Goal: Find specific page/section: Find specific page/section

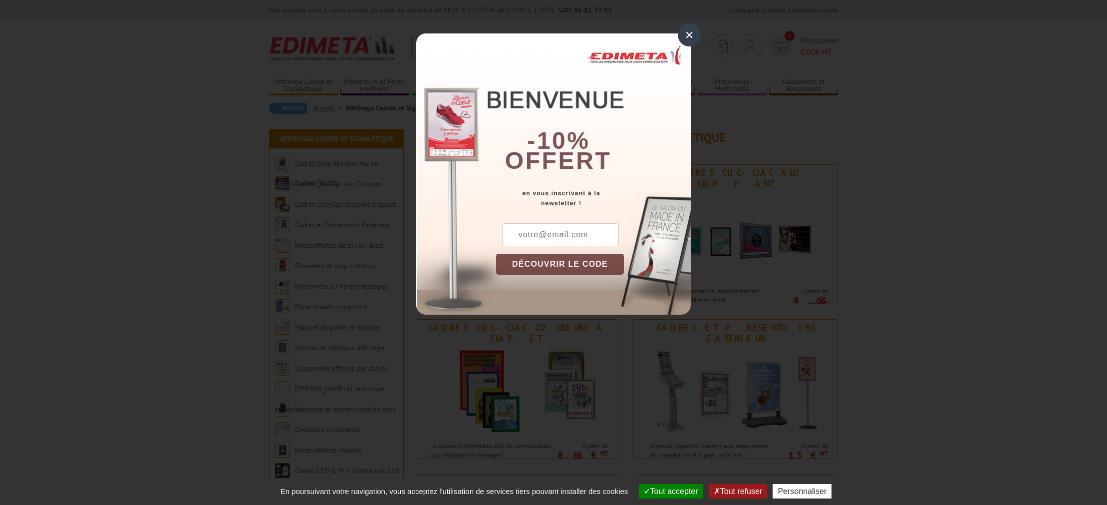
click at [689, 35] on div "×" at bounding box center [689, 34] width 23 height 23
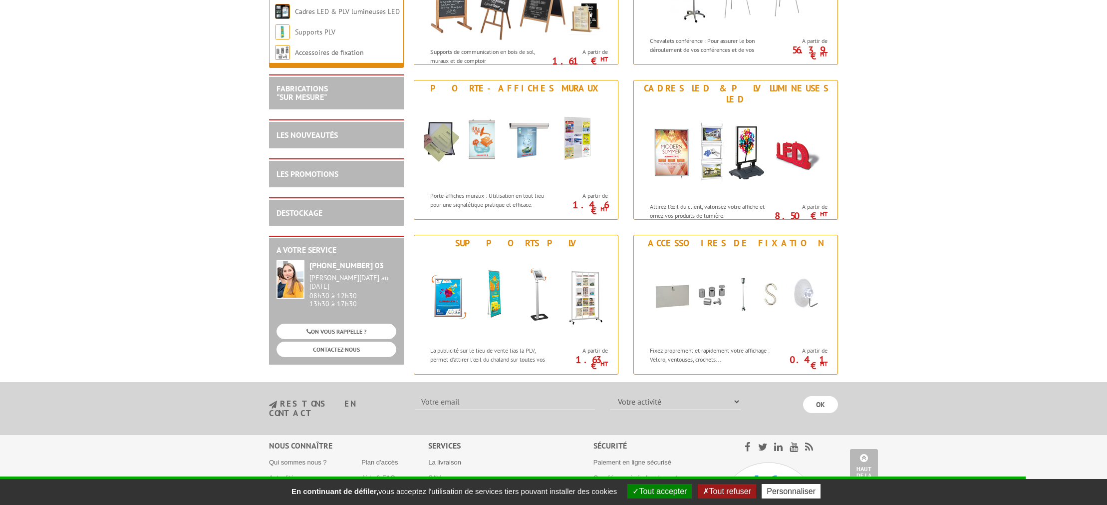
scroll to position [1173, 0]
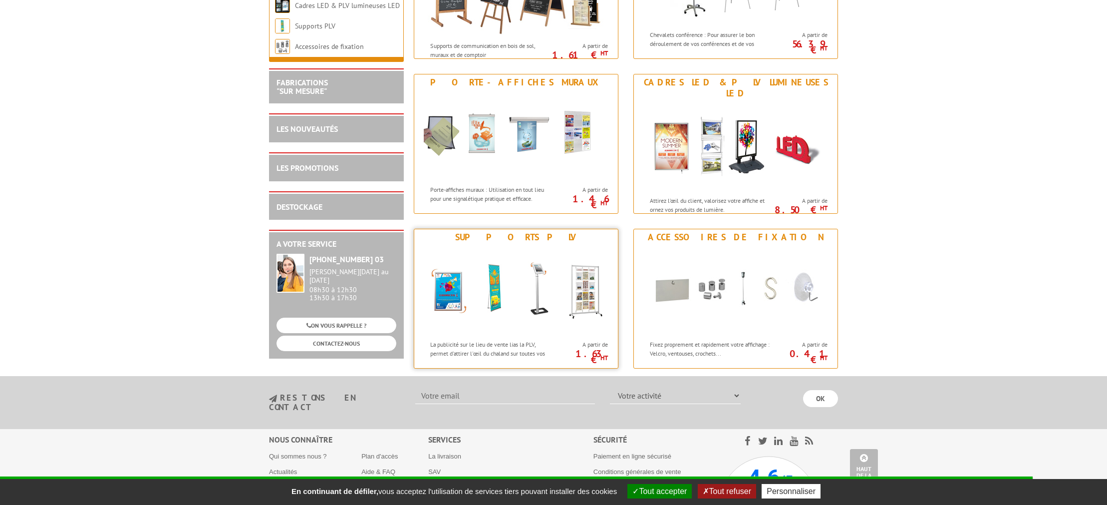
click at [449, 292] on img at bounding box center [516, 290] width 185 height 90
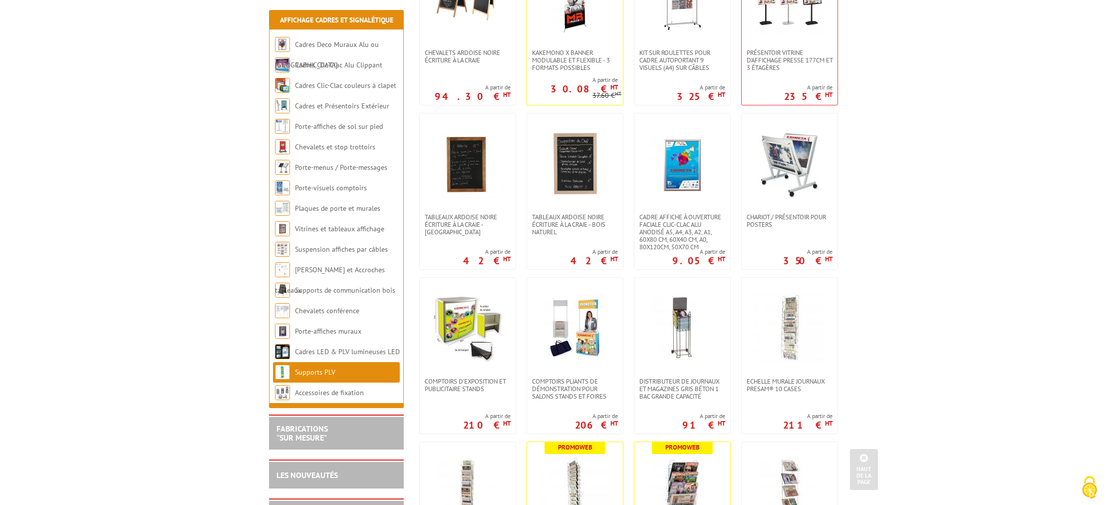
scroll to position [257, 0]
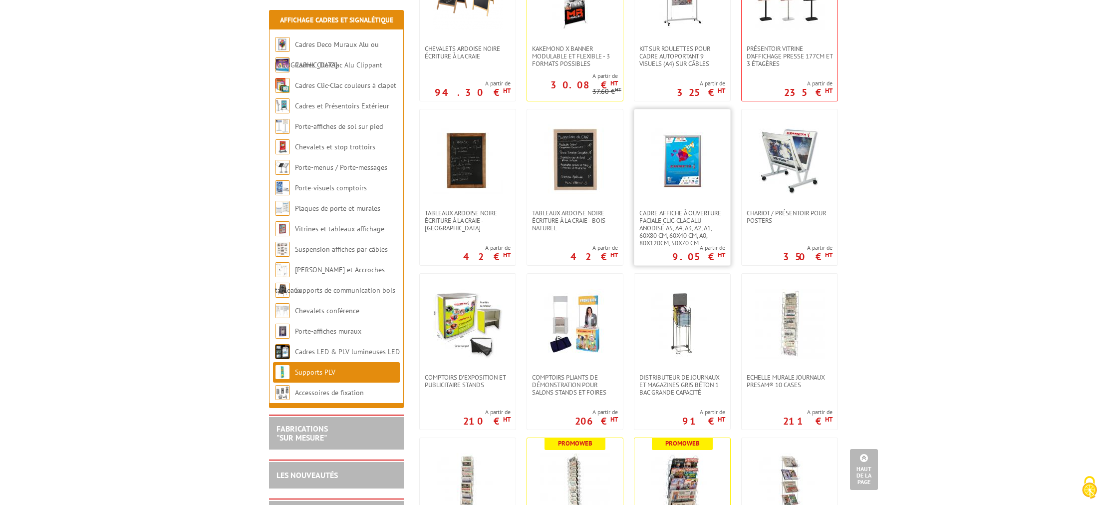
click at [685, 161] on img at bounding box center [682, 159] width 70 height 70
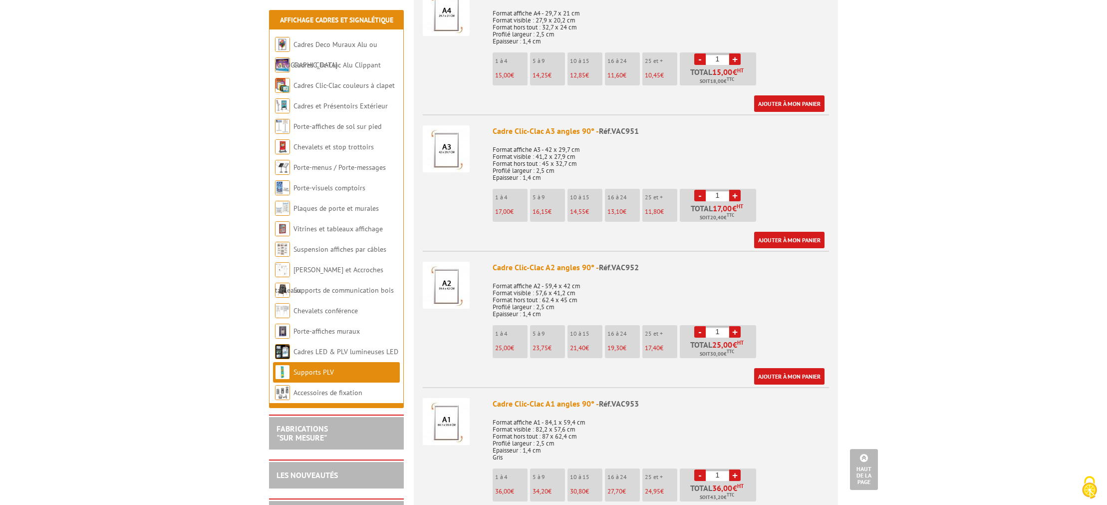
scroll to position [588, 0]
